Goal: Transaction & Acquisition: Book appointment/travel/reservation

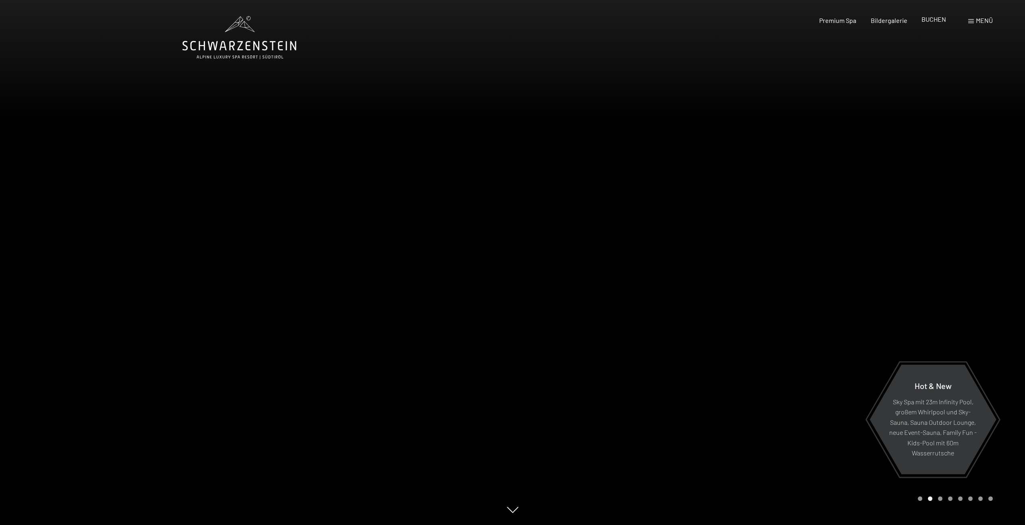
click at [933, 19] on span "BUCHEN" at bounding box center [933, 19] width 25 height 8
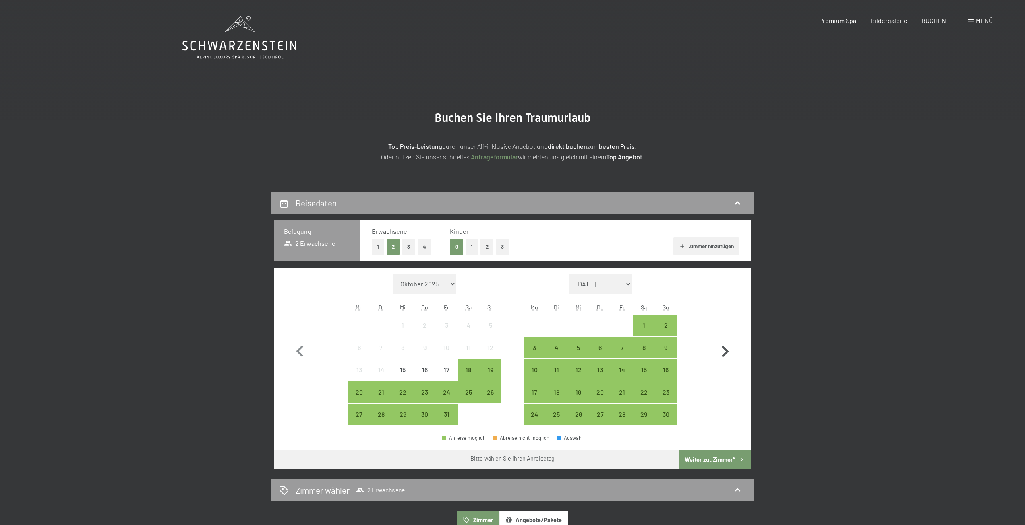
click at [727, 351] on icon "button" at bounding box center [725, 352] width 7 height 12
select select "2025-11-01"
select select "2025-12-01"
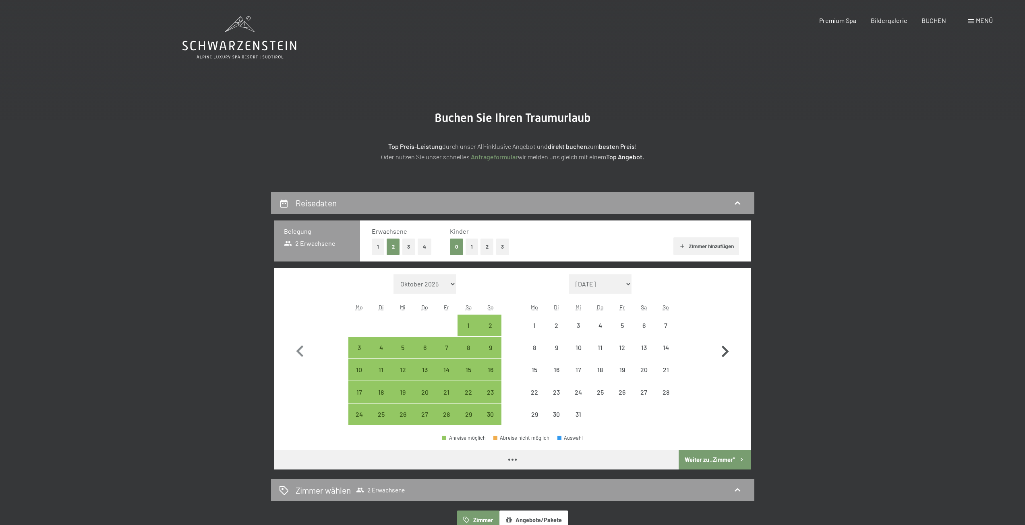
click at [728, 351] on icon "button" at bounding box center [725, 352] width 7 height 12
select select "2025-12-01"
select select "2026-01-01"
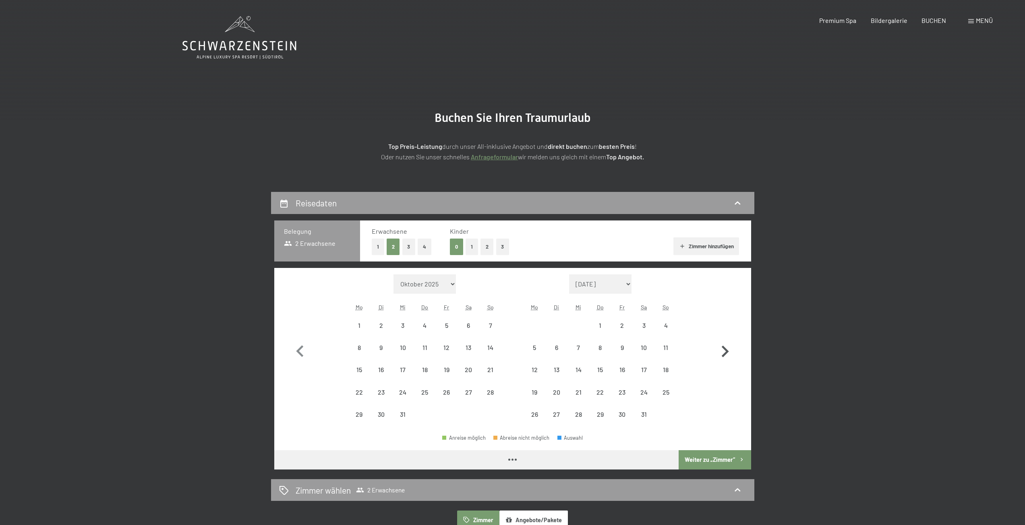
select select "2025-12-01"
select select "2026-01-01"
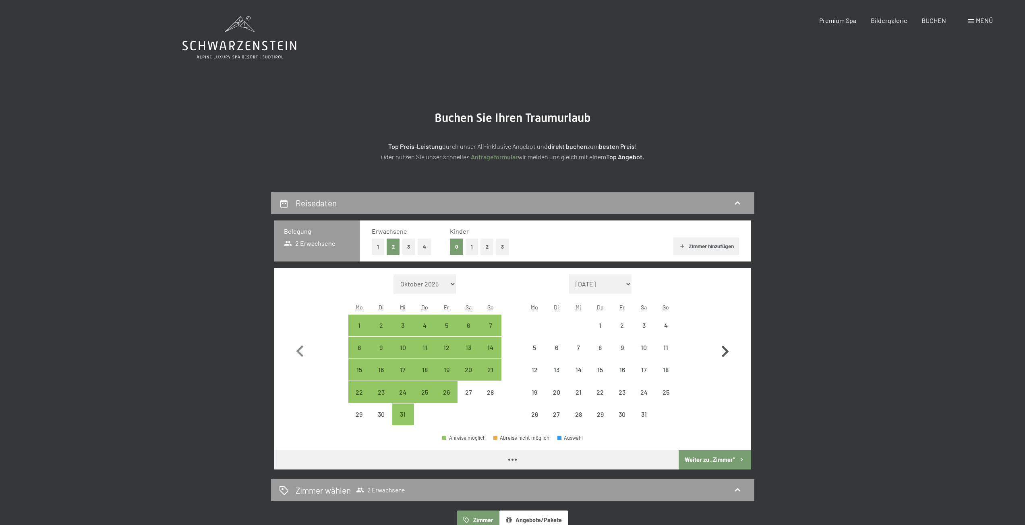
select select "2025-12-01"
select select "2026-01-01"
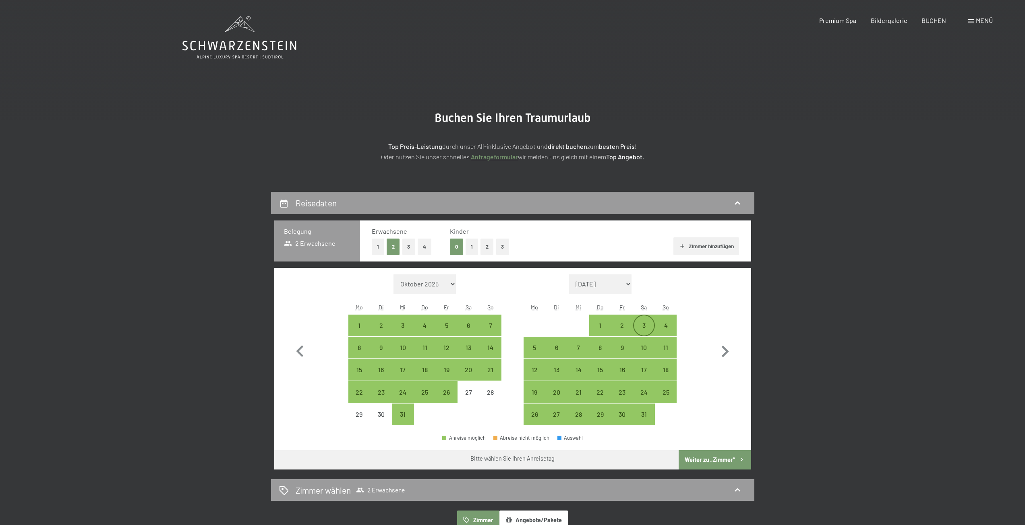
click at [647, 327] on div "3" at bounding box center [644, 333] width 20 height 20
select select "2025-12-01"
select select "2026-01-01"
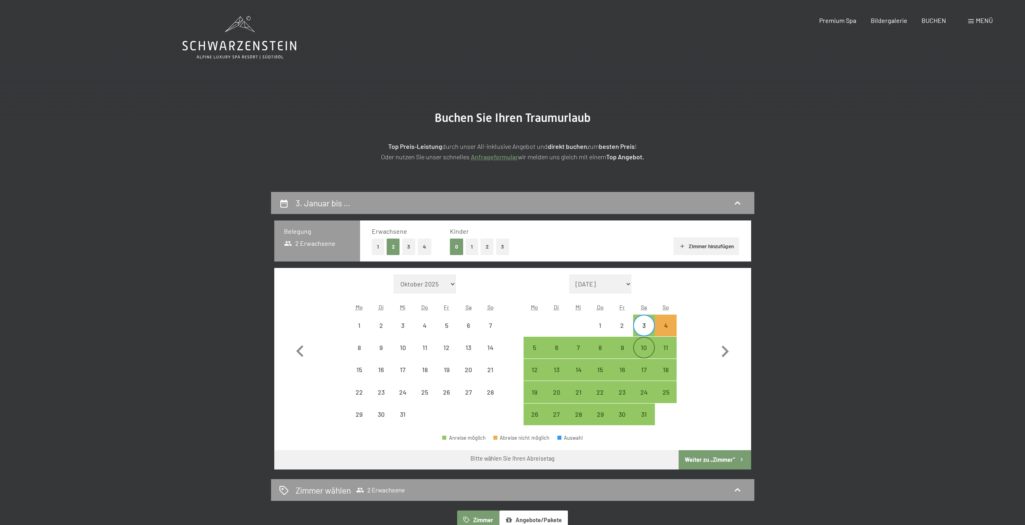
click at [643, 353] on div "10" at bounding box center [644, 355] width 20 height 20
select select "2025-12-01"
select select "2026-01-01"
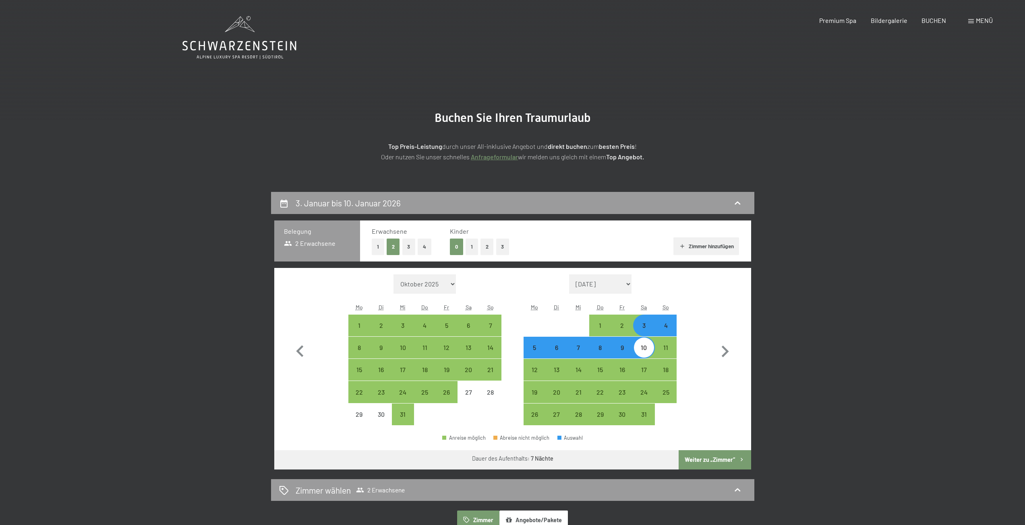
click at [709, 462] on button "Weiter zu „Zimmer“" at bounding box center [714, 460] width 72 height 19
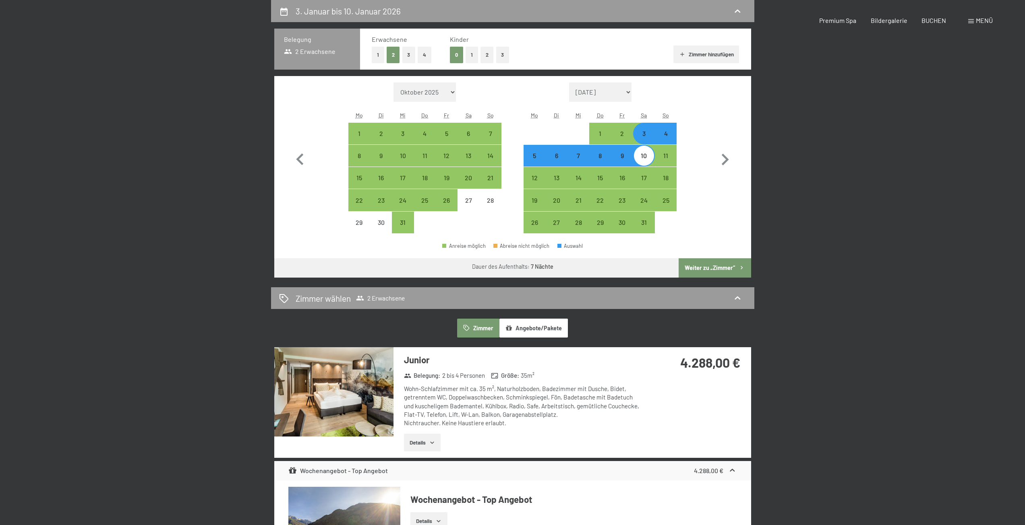
select select "2025-12-01"
select select "2026-01-01"
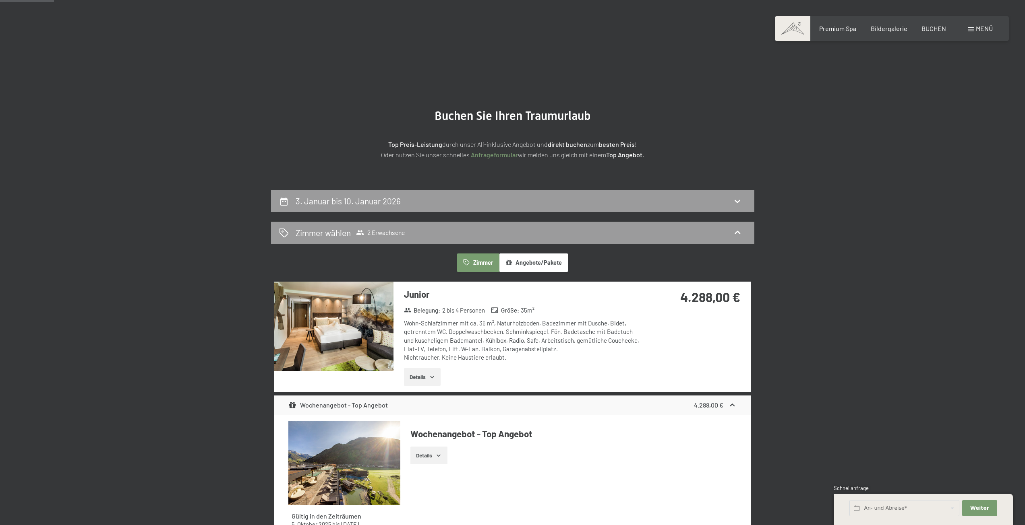
scroll to position [0, 0]
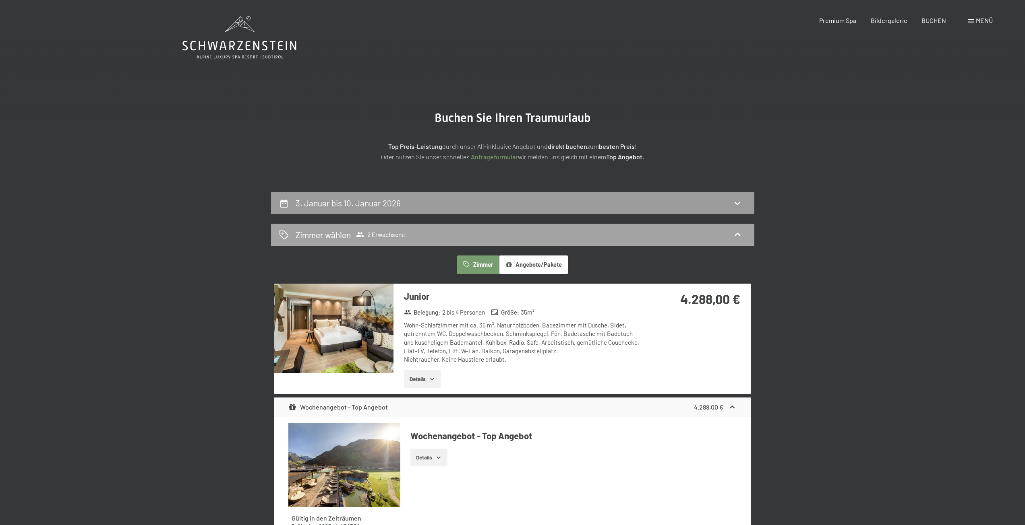
click at [472, 235] on div "Zimmer wählen 2 Erwachsene" at bounding box center [512, 235] width 467 height 12
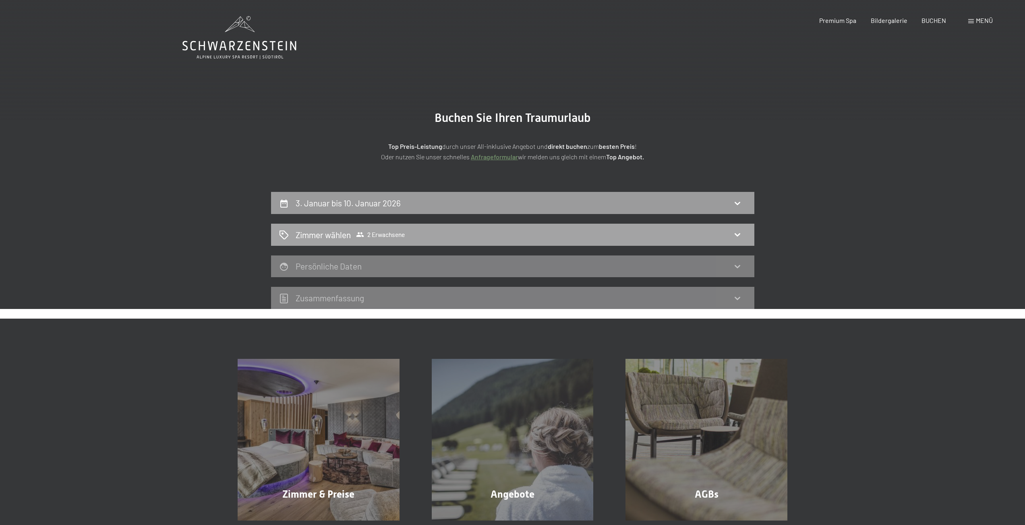
click at [743, 233] on div "Zimmer wählen 2 Erwachsene" at bounding box center [512, 235] width 467 height 12
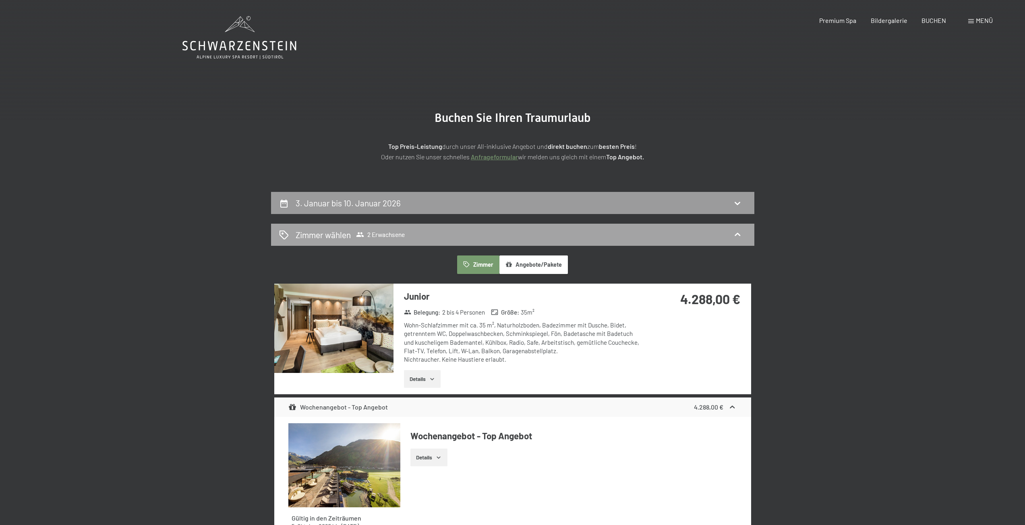
click at [736, 232] on icon at bounding box center [737, 235] width 10 height 10
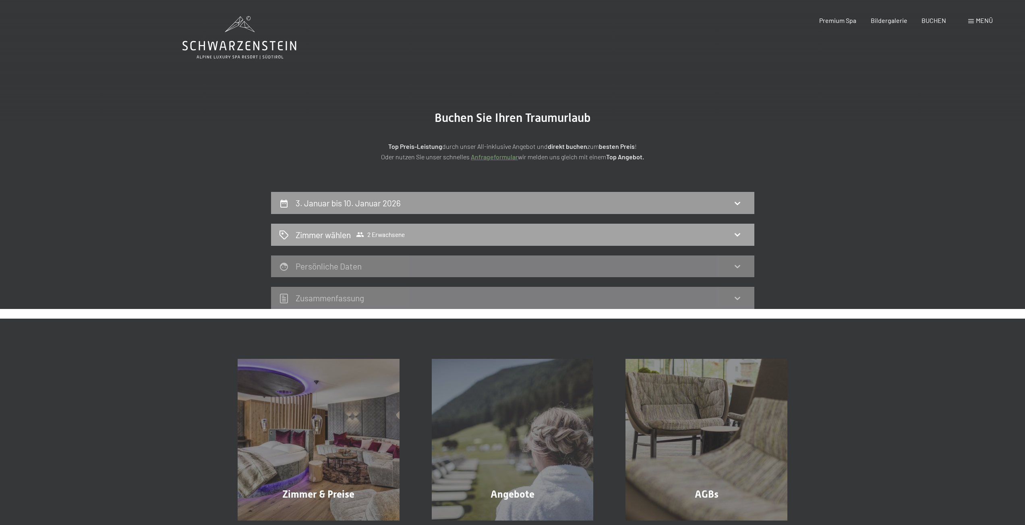
click at [734, 234] on icon at bounding box center [737, 235] width 10 height 10
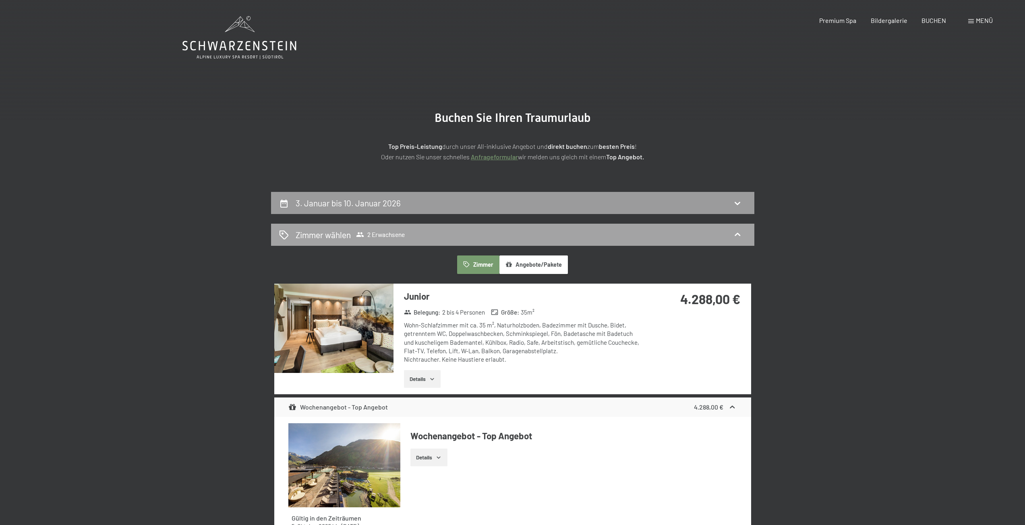
click at [370, 229] on span "Zimmer wählen 2 Erwachsene" at bounding box center [350, 235] width 109 height 12
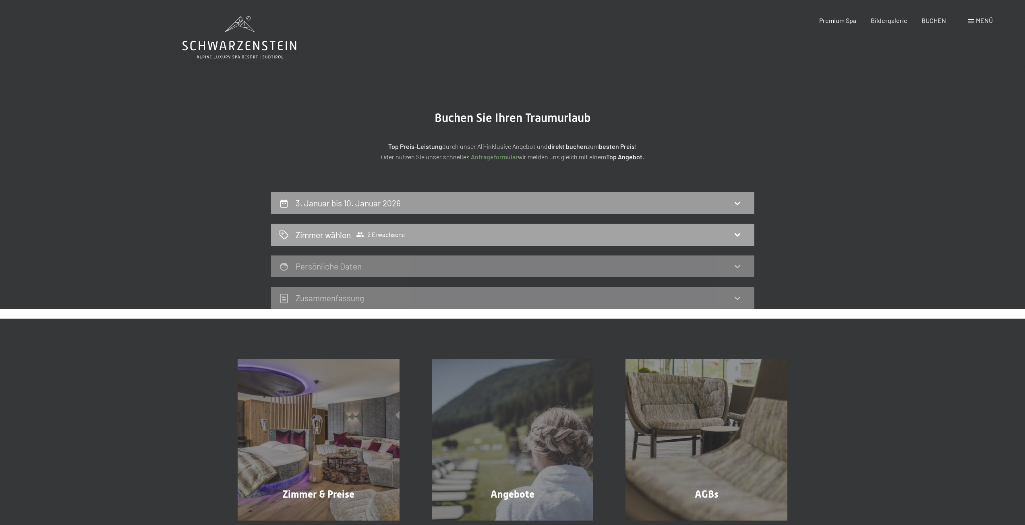
click at [372, 237] on span "2 Erwachsene" at bounding box center [380, 235] width 49 height 8
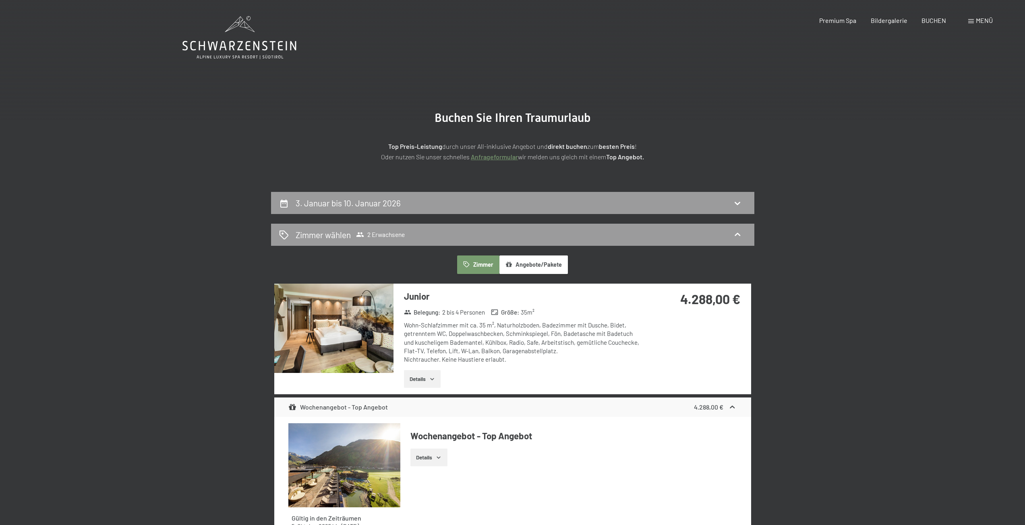
click at [426, 378] on button "Details" at bounding box center [422, 379] width 37 height 18
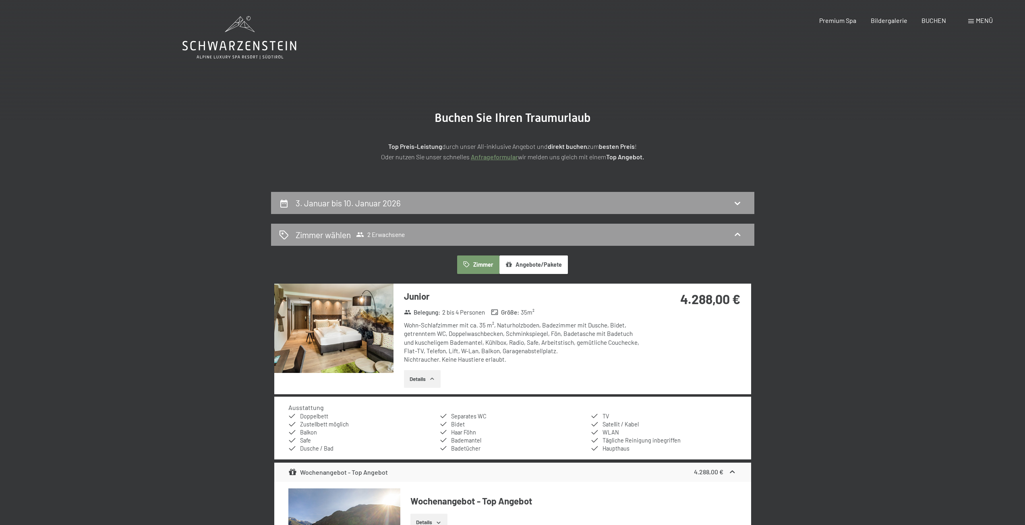
click at [527, 323] on div "Wohn-Schlafzimmer mit ca. 35 m², Naturholzboden, Badezimmer mit Dusche, Bidet, …" at bounding box center [524, 342] width 240 height 43
click at [346, 328] on img at bounding box center [333, 328] width 119 height 89
click at [0, 0] on button "button" at bounding box center [0, 0] width 0 height 0
click at [362, 235] on icon at bounding box center [360, 235] width 8 height 8
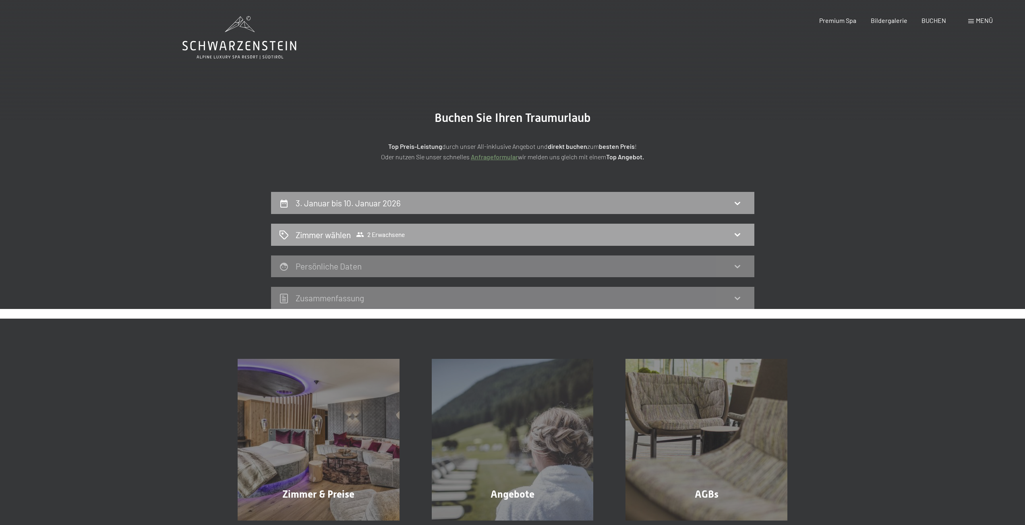
click at [361, 236] on icon at bounding box center [360, 235] width 8 height 8
